Goal: Navigation & Orientation: Go to known website

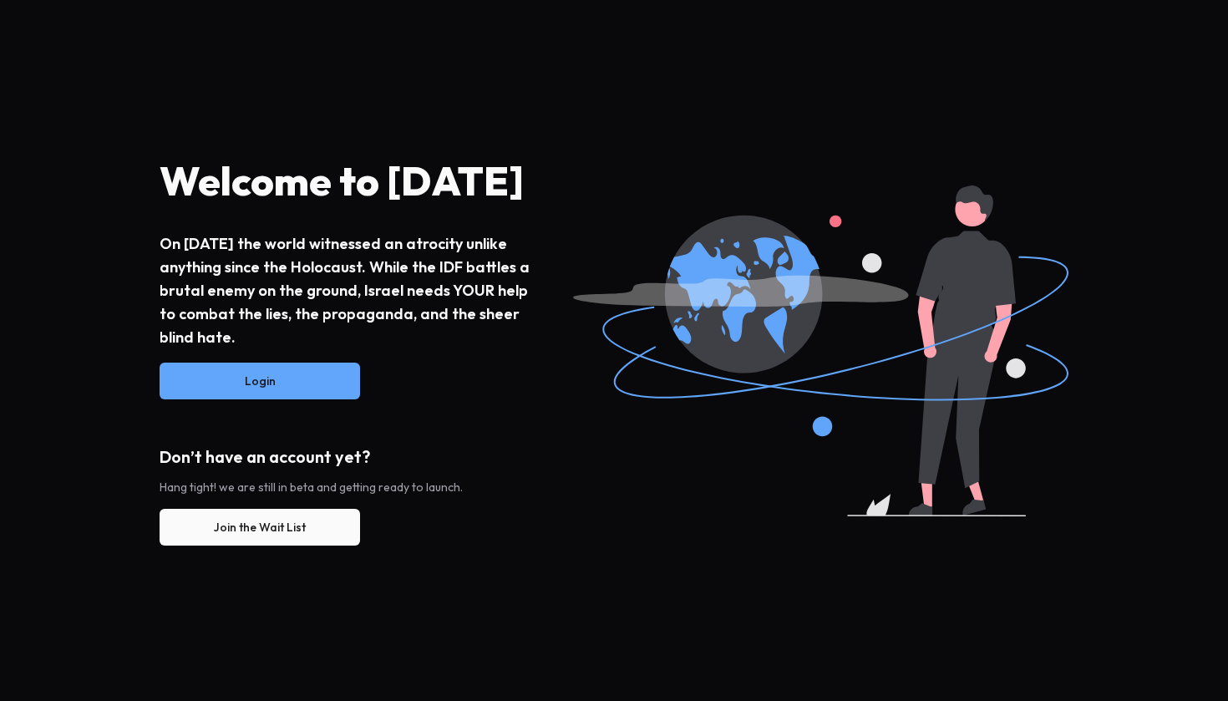
drag, startPoint x: 165, startPoint y: 242, endPoint x: 228, endPoint y: 329, distance: 108.3
click at [228, 328] on div "On October 7th the world witnessed an atrocity unlike anything since the Holoca…" at bounding box center [347, 290] width 374 height 117
copy div "On October 7th the world witnessed an atrocity unlike anything since the Holoca…"
click at [255, 537] on button "Join the Wait List" at bounding box center [260, 527] width 201 height 37
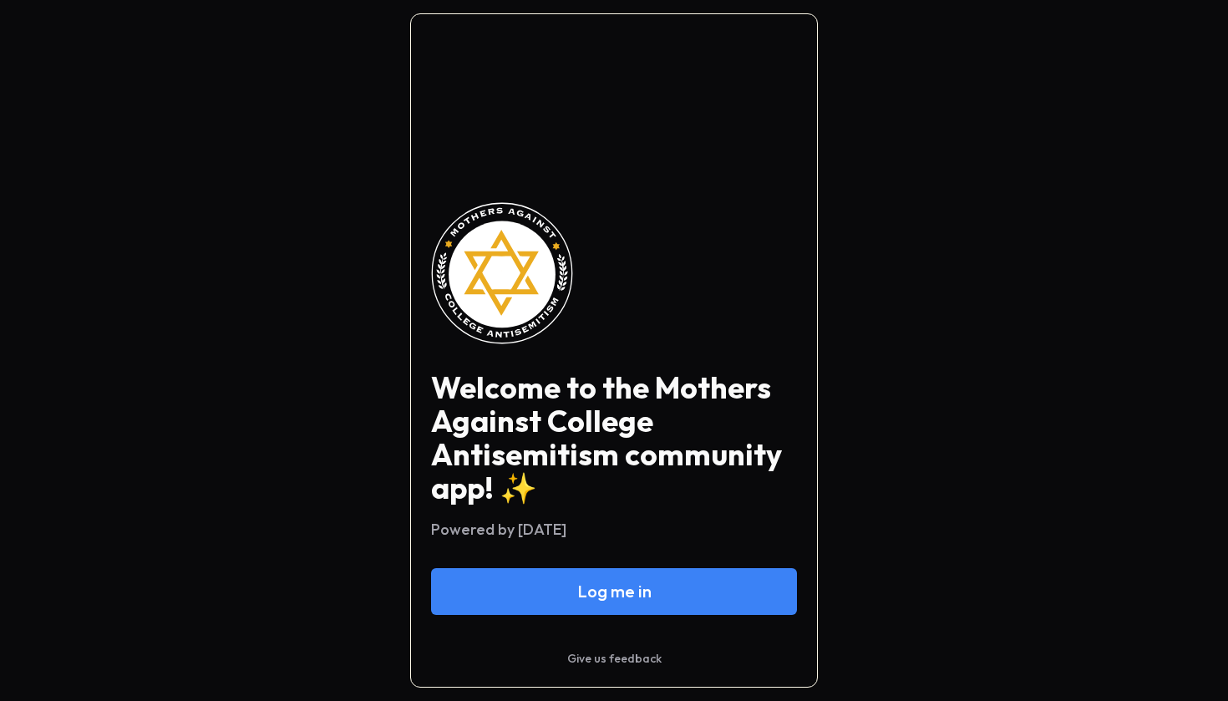
click at [969, 327] on div "Welcome to the Mothers Against College Antisemitism community app! ✨ Powered by…" at bounding box center [614, 350] width 1228 height 701
